Goal: Task Accomplishment & Management: Use online tool/utility

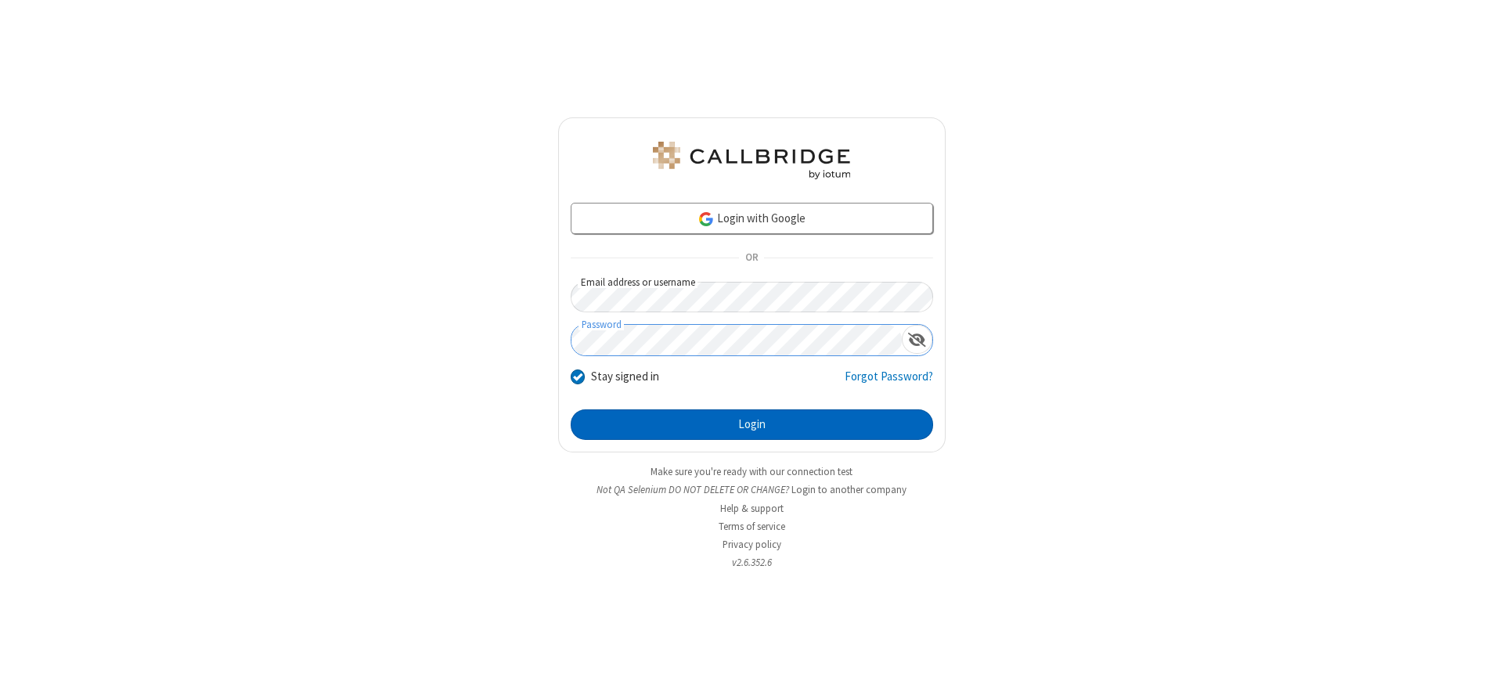
click at [752, 424] on button "Login" at bounding box center [752, 425] width 363 height 31
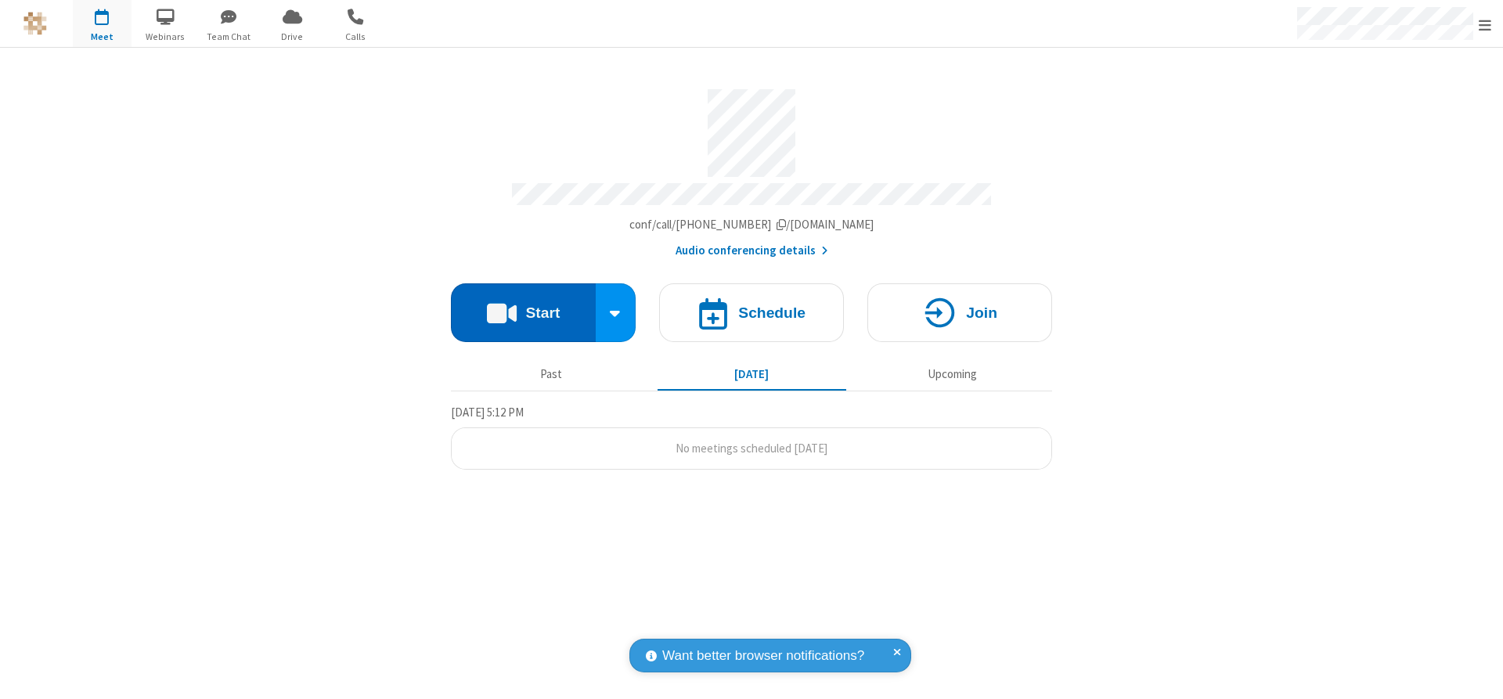
click at [523, 307] on button "Start" at bounding box center [523, 312] width 145 height 59
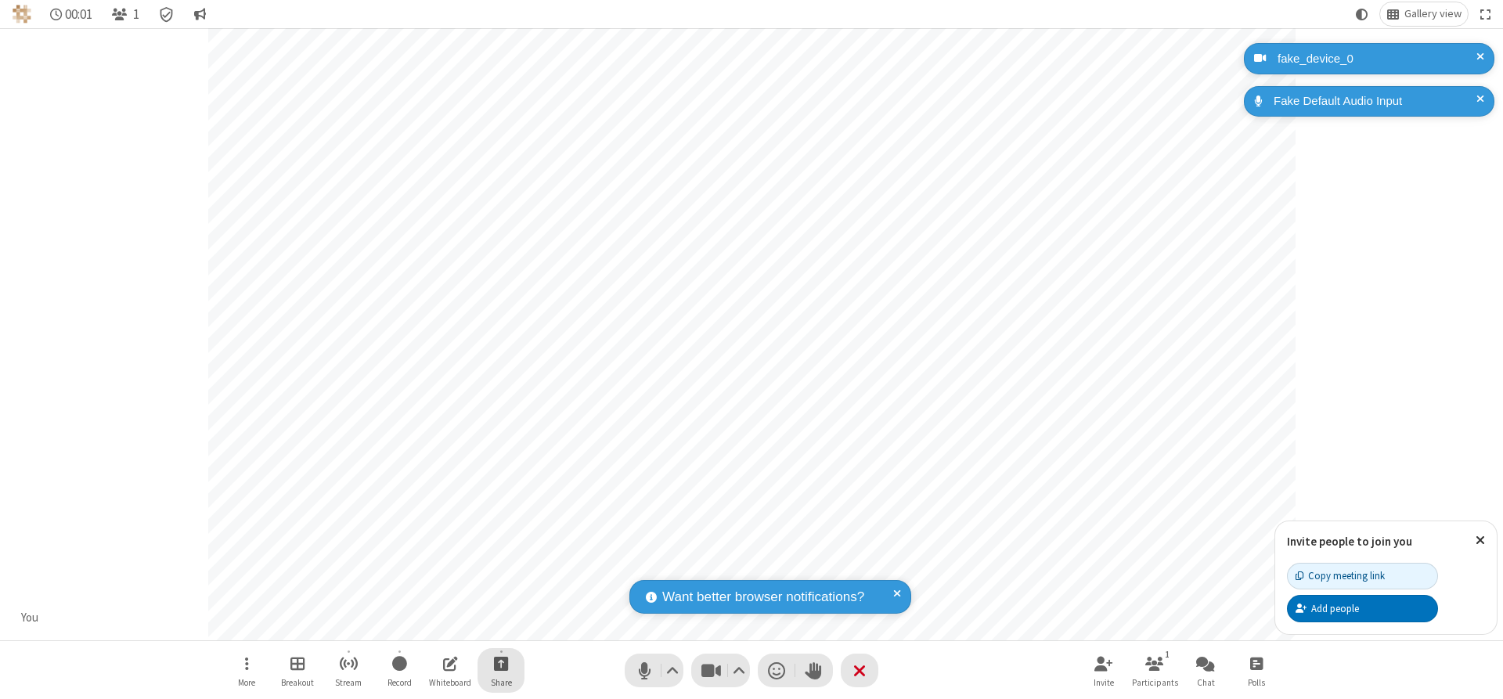
click at [501, 663] on span "Start sharing" at bounding box center [501, 664] width 15 height 20
click at [500, 568] on span "Share additional camera" at bounding box center [511, 571] width 116 height 13
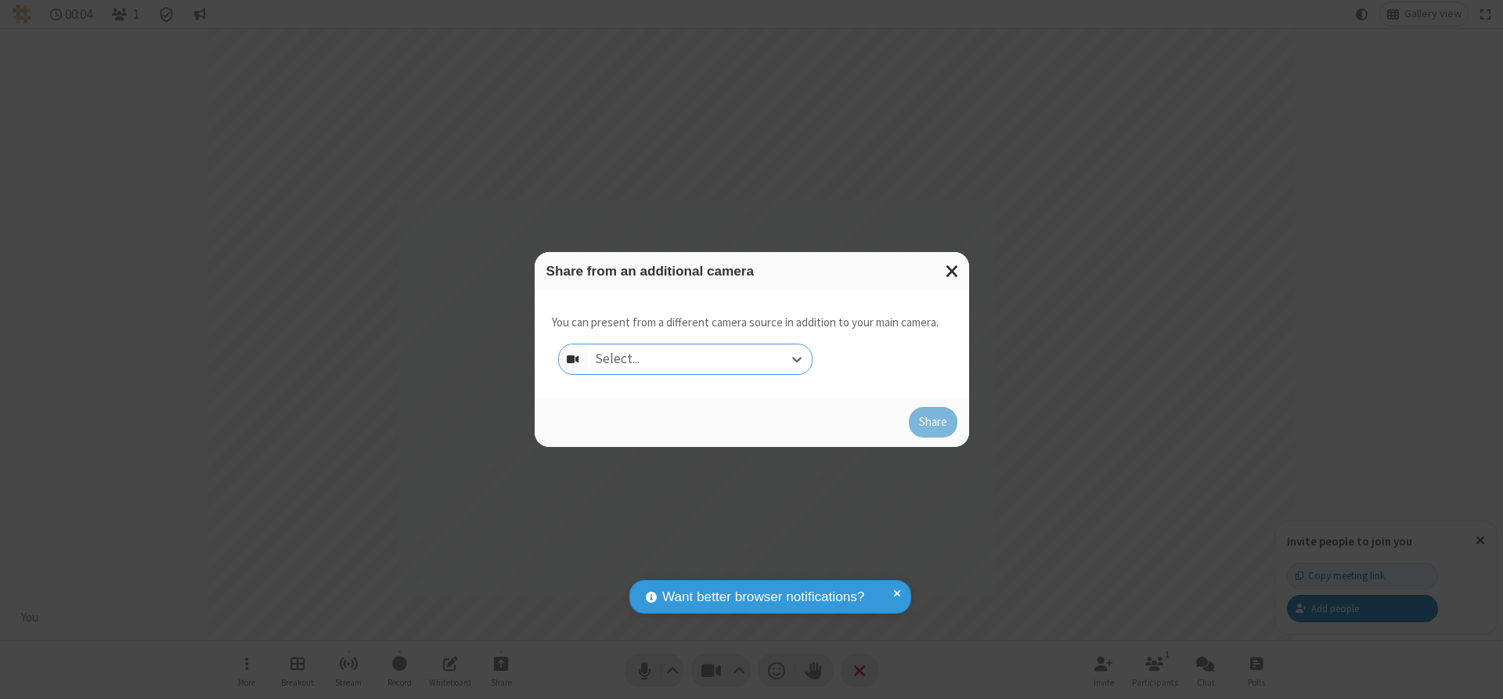
click at [699, 359] on div "Select..." at bounding box center [699, 360] width 225 height 30
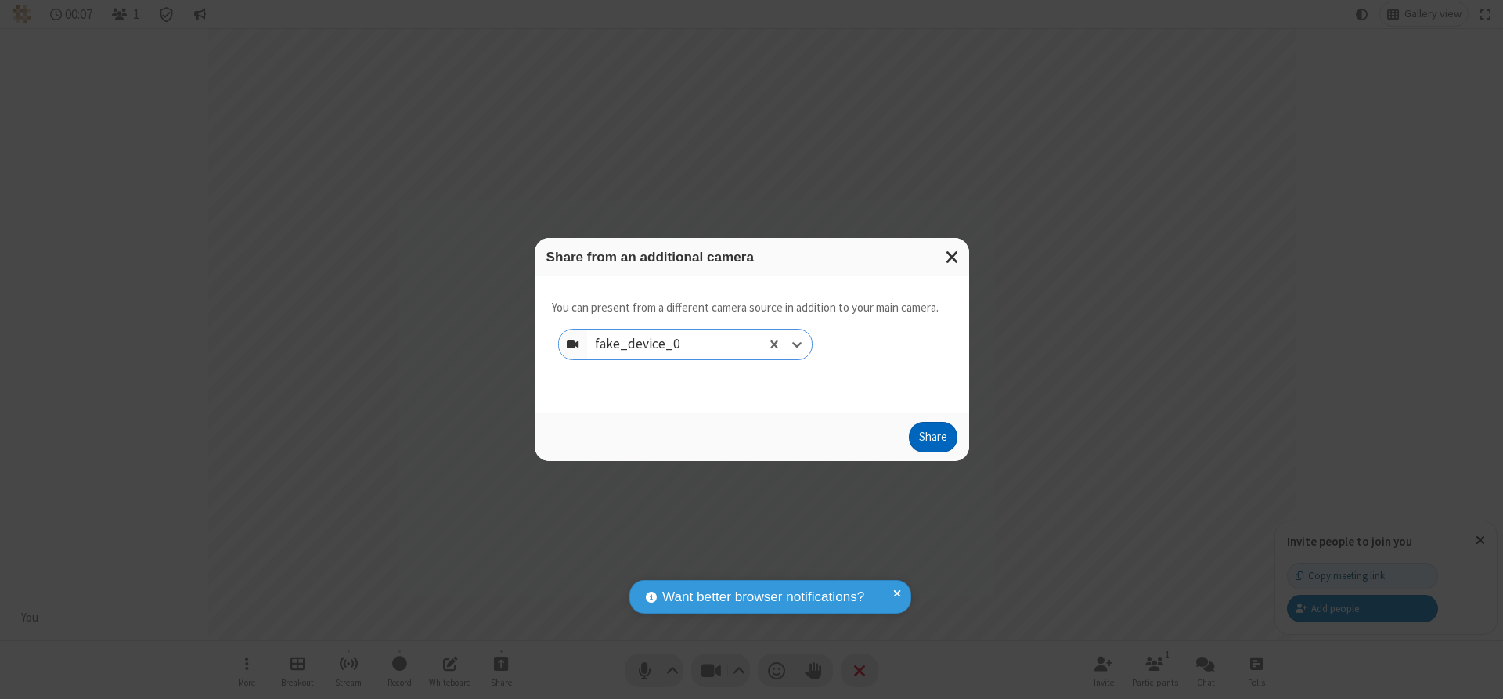
click at [933, 441] on button "Share" at bounding box center [933, 437] width 49 height 31
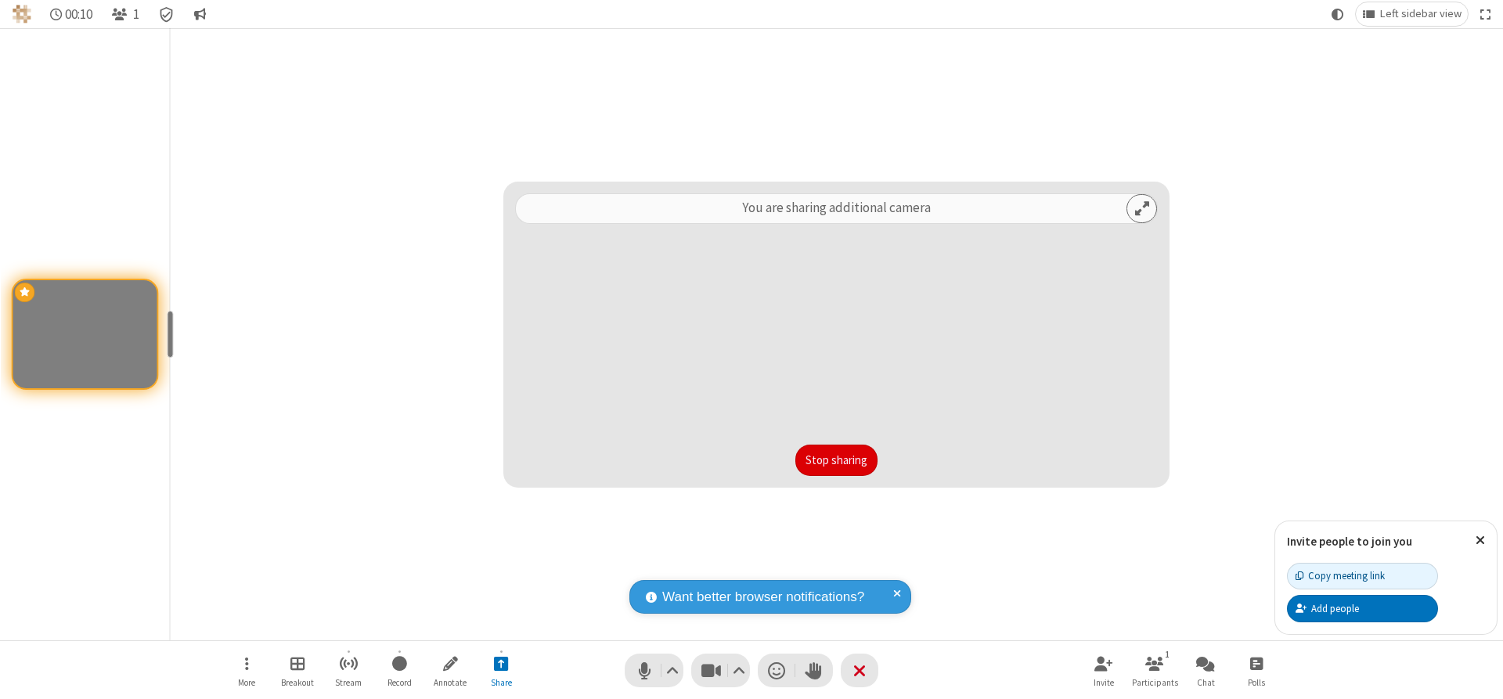
click at [836, 460] on button "Stop sharing" at bounding box center [837, 460] width 82 height 31
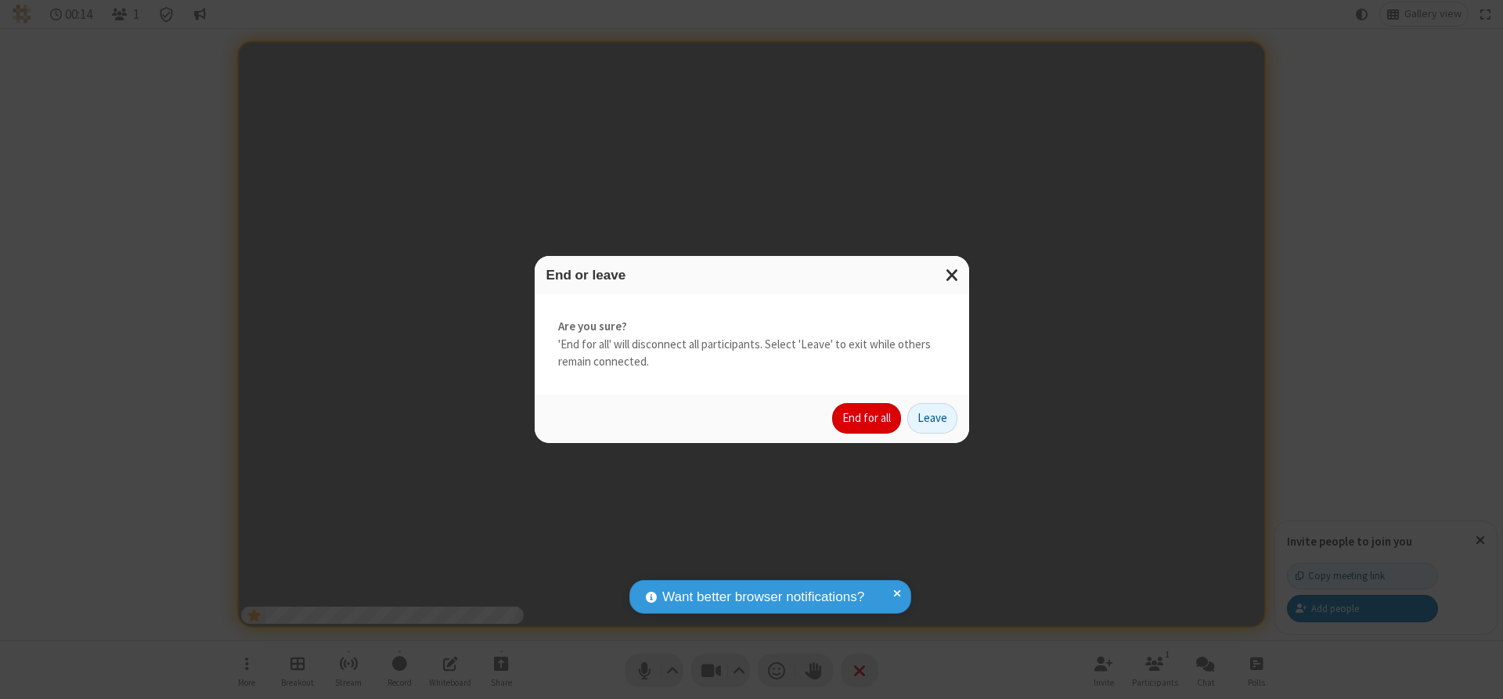
click at [868, 418] on button "End for all" at bounding box center [866, 418] width 69 height 31
